Goal: Transaction & Acquisition: Purchase product/service

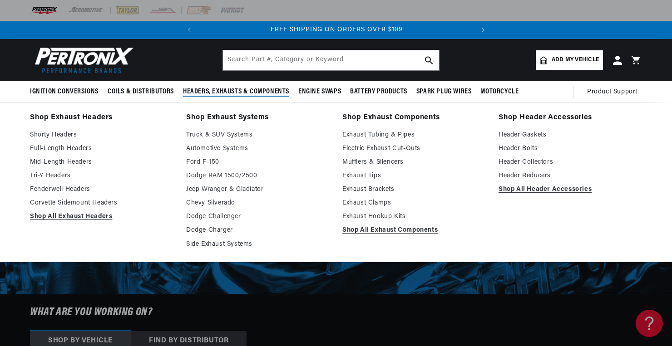
scroll to position [0, 5]
click at [207, 94] on span "Headers, Exhausts & Components" at bounding box center [236, 92] width 106 height 10
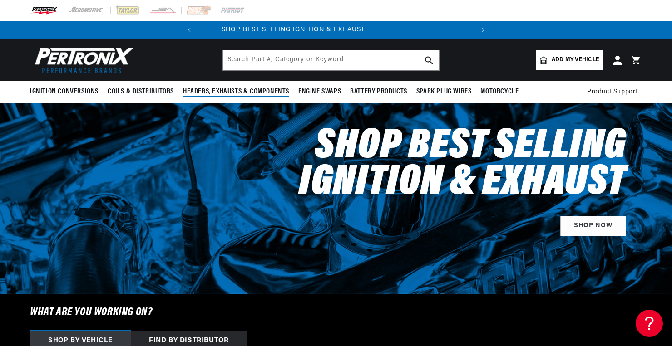
scroll to position [0, 0]
click at [207, 94] on span "Headers, Exhausts & Components" at bounding box center [236, 92] width 106 height 10
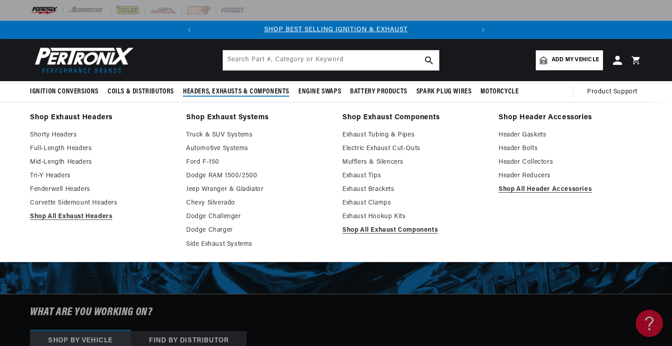
click at [76, 119] on link "Shop Exhaust Headers" at bounding box center [101, 118] width 143 height 13
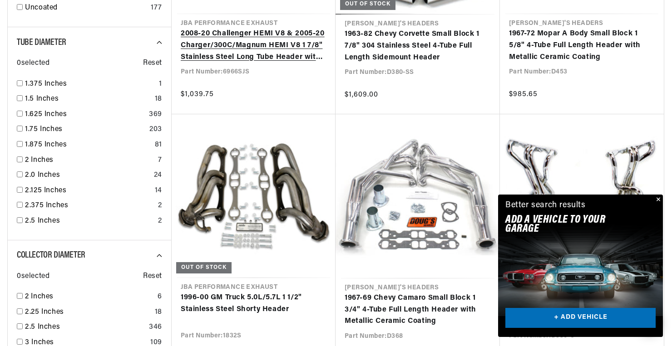
scroll to position [1035, 0]
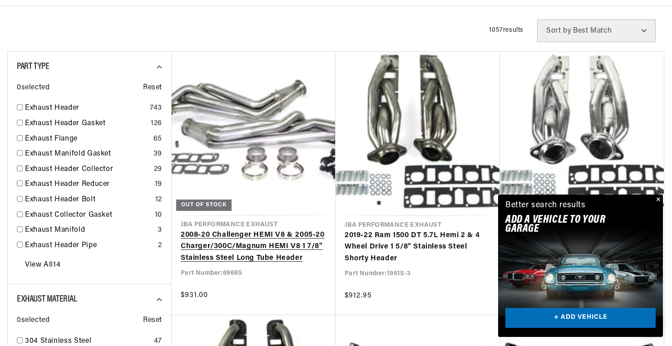
scroll to position [0, 275]
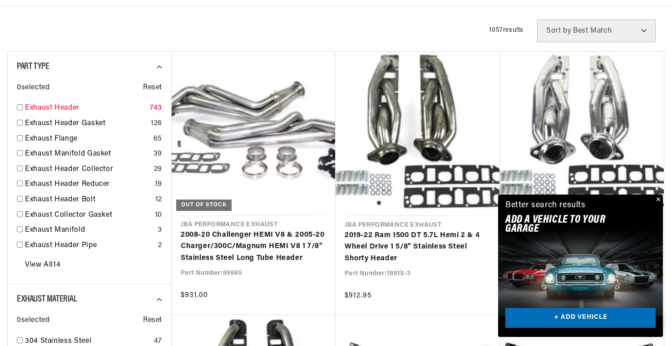
click at [20, 108] on input "checkbox" at bounding box center [20, 107] width 6 height 6
checkbox input "true"
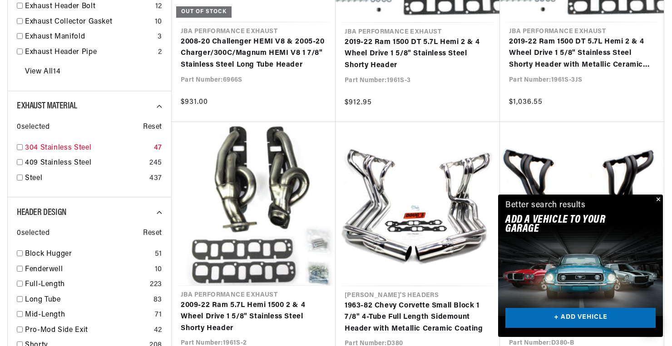
click at [20, 146] on input "checkbox" at bounding box center [20, 147] width 6 height 6
checkbox input "true"
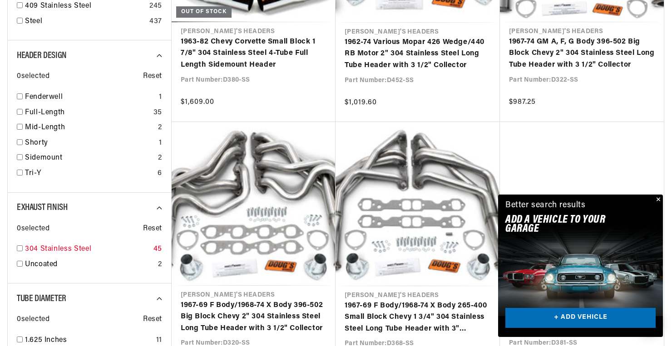
scroll to position [0, 275]
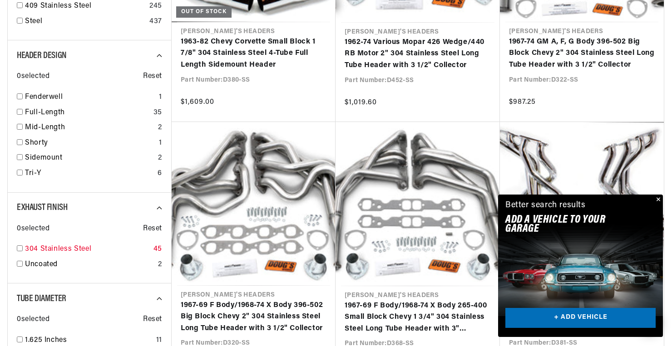
click at [22, 247] on div "304 Stainless Steel 45" at bounding box center [89, 251] width 145 height 15
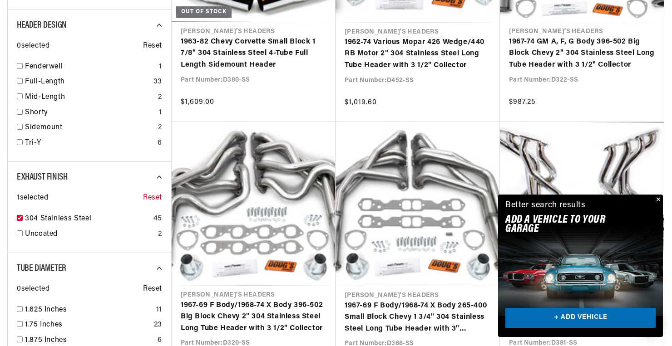
click at [153, 195] on span "Reset" at bounding box center [152, 198] width 19 height 12
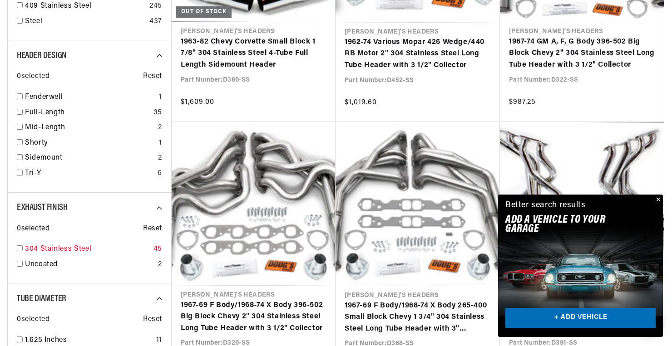
click at [20, 246] on input "checkbox" at bounding box center [20, 249] width 6 height 6
checkbox input "true"
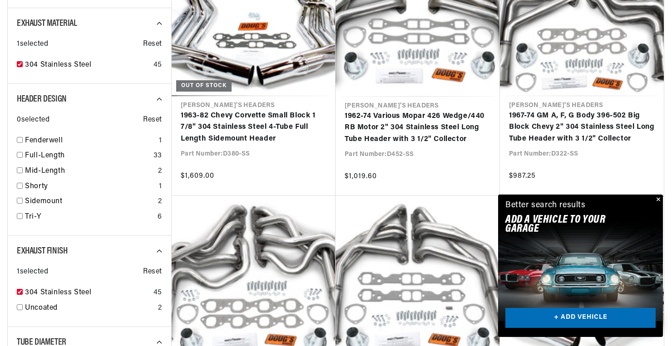
scroll to position [424, 0]
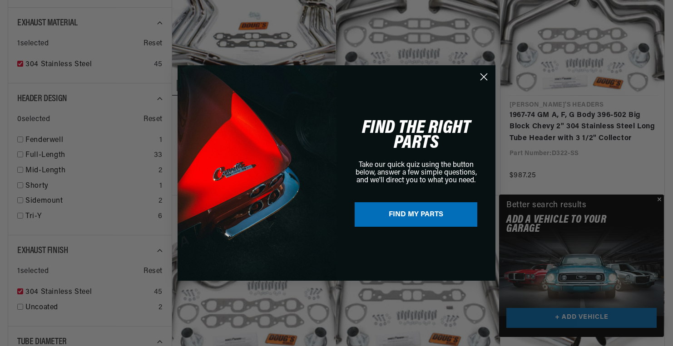
click at [659, 199] on div "Close dialog FIND THE RIGHT PARTS Take our quick quiz using the button below, a…" at bounding box center [336, 173] width 673 height 346
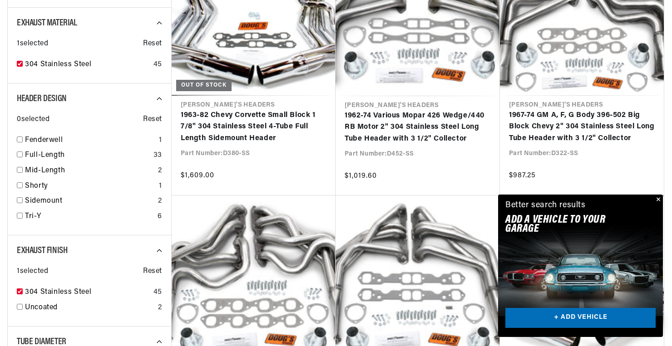
click at [658, 199] on button "Close" at bounding box center [657, 200] width 11 height 11
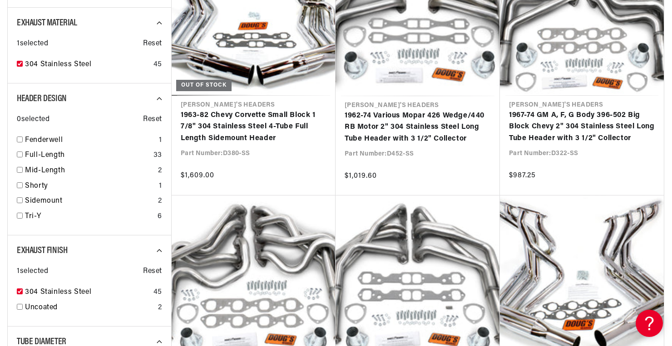
scroll to position [0, 0]
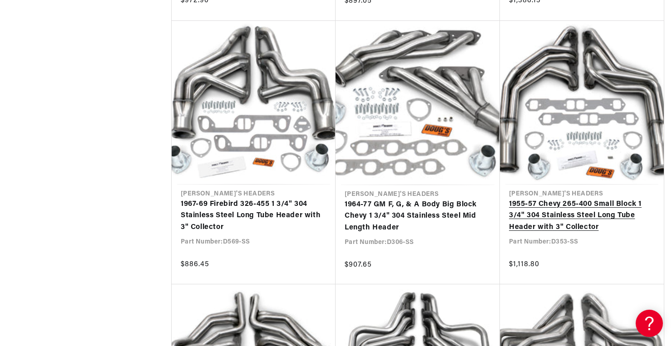
scroll to position [1920, 0]
